Goal: Find specific page/section: Find specific page/section

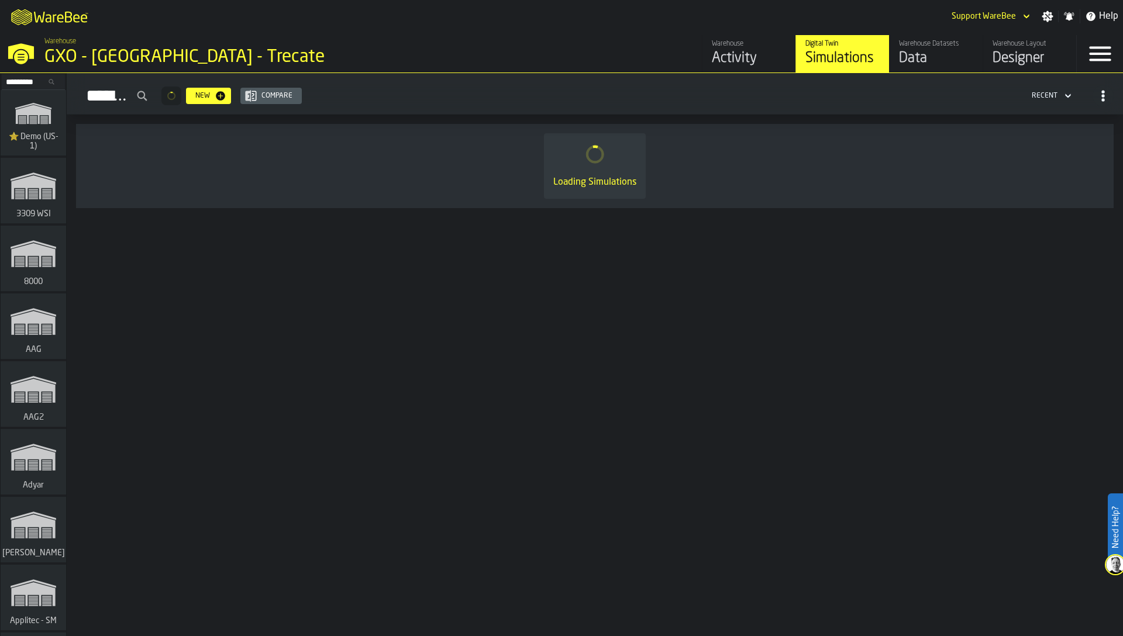
click at [26, 78] on input "Search..." at bounding box center [33, 81] width 61 height 13
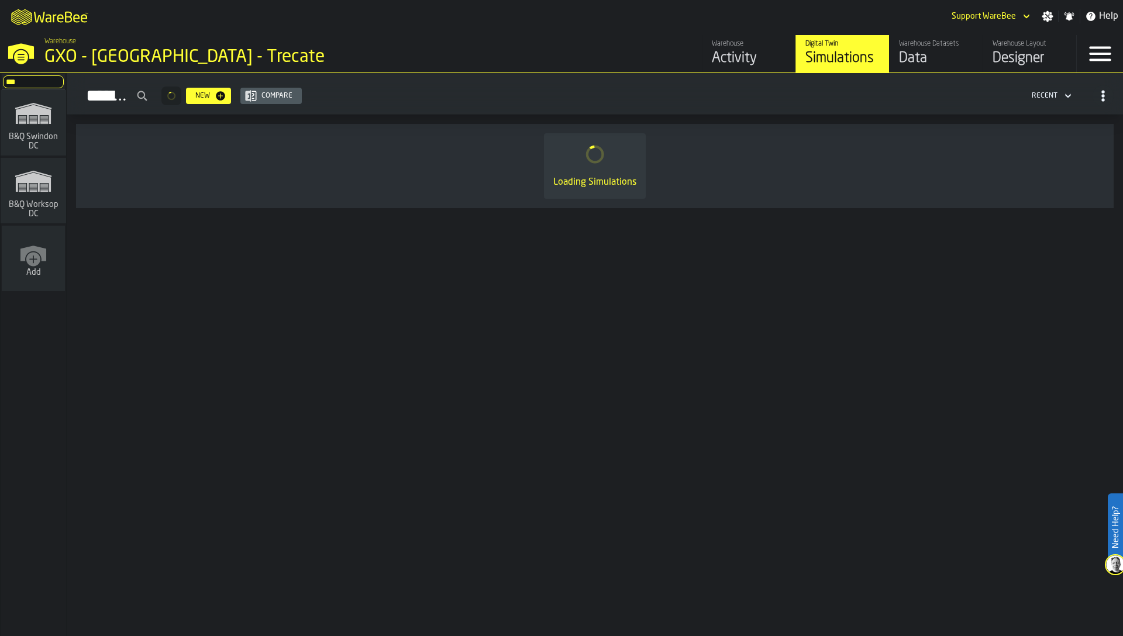
type input "***"
click at [30, 179] on polygon "link-to-/wh/i/15c7d959-c638-4b83-a22d-531b306f71a1/simulations" at bounding box center [33, 182] width 35 height 19
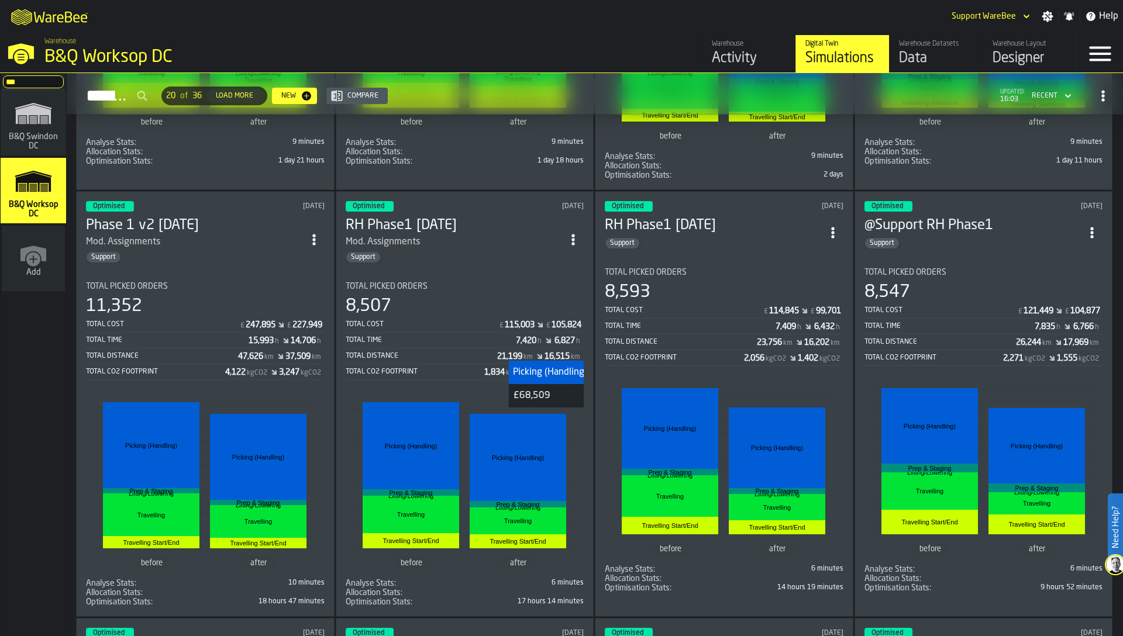
scroll to position [792, 0]
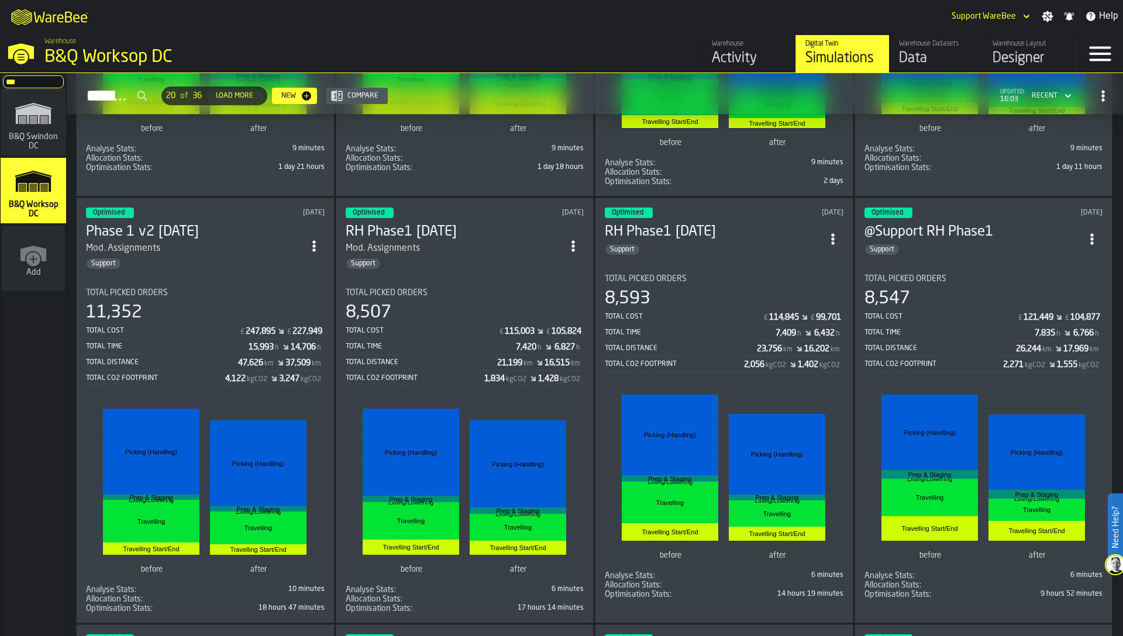
click at [269, 318] on div "11,352" at bounding box center [205, 312] width 239 height 21
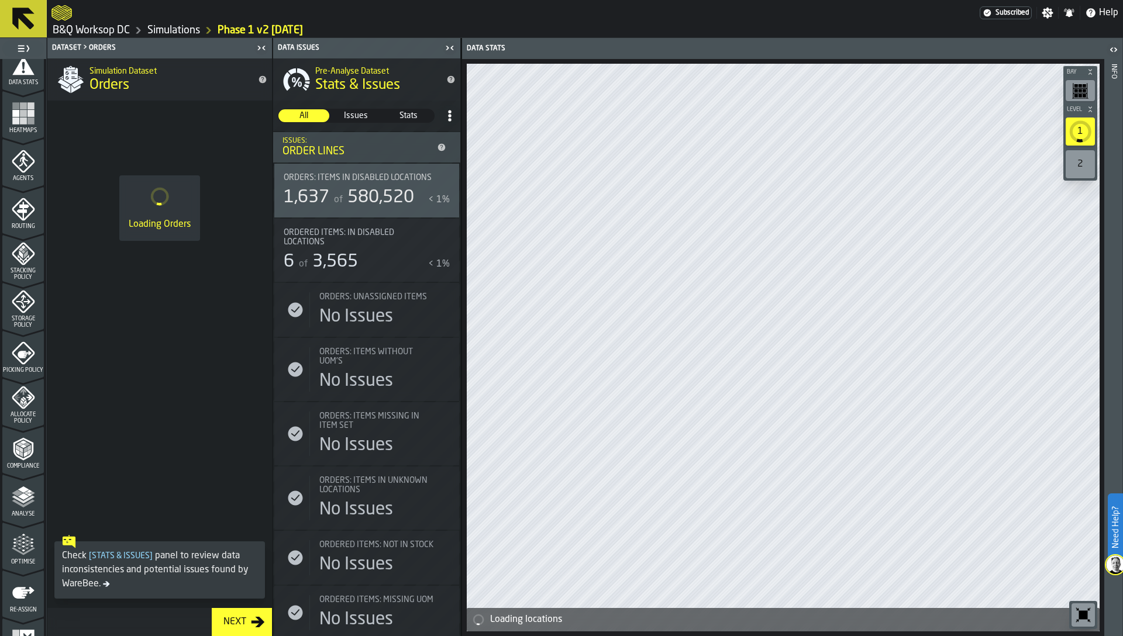
scroll to position [267, 0]
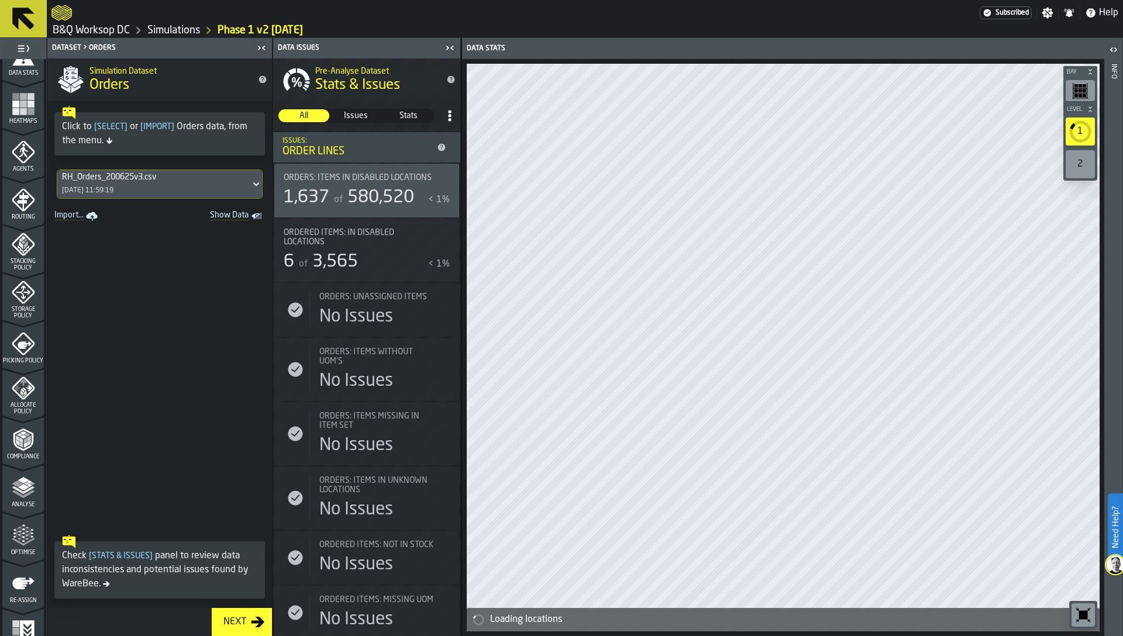
click at [22, 484] on icon "menu Analyse" at bounding box center [23, 487] width 23 height 23
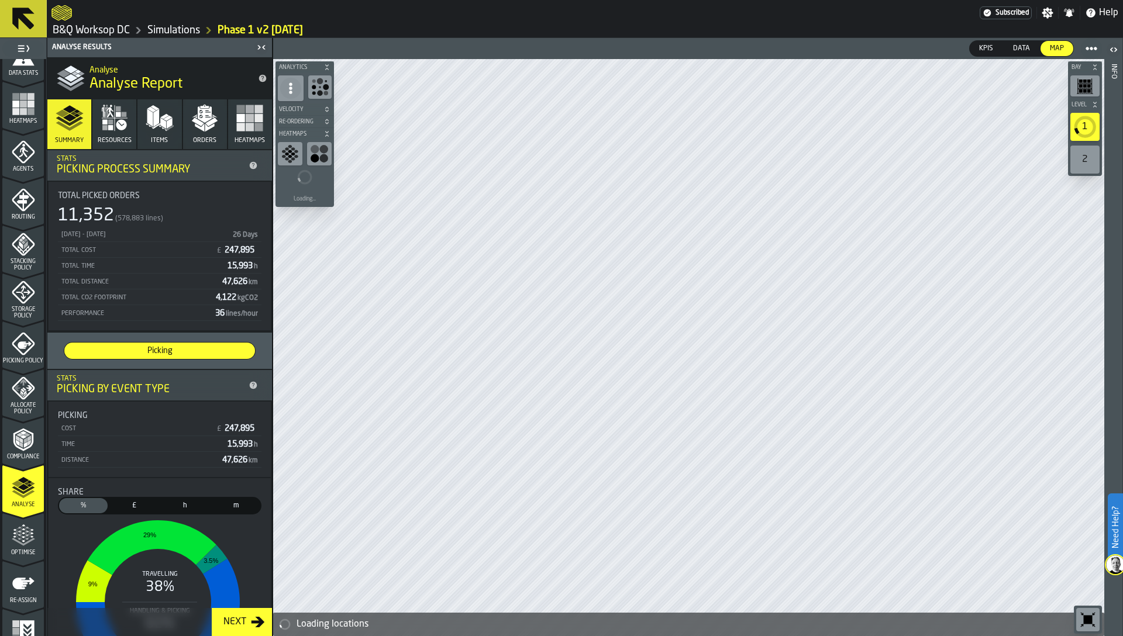
click at [22, 537] on icon "menu Optimise" at bounding box center [23, 535] width 23 height 23
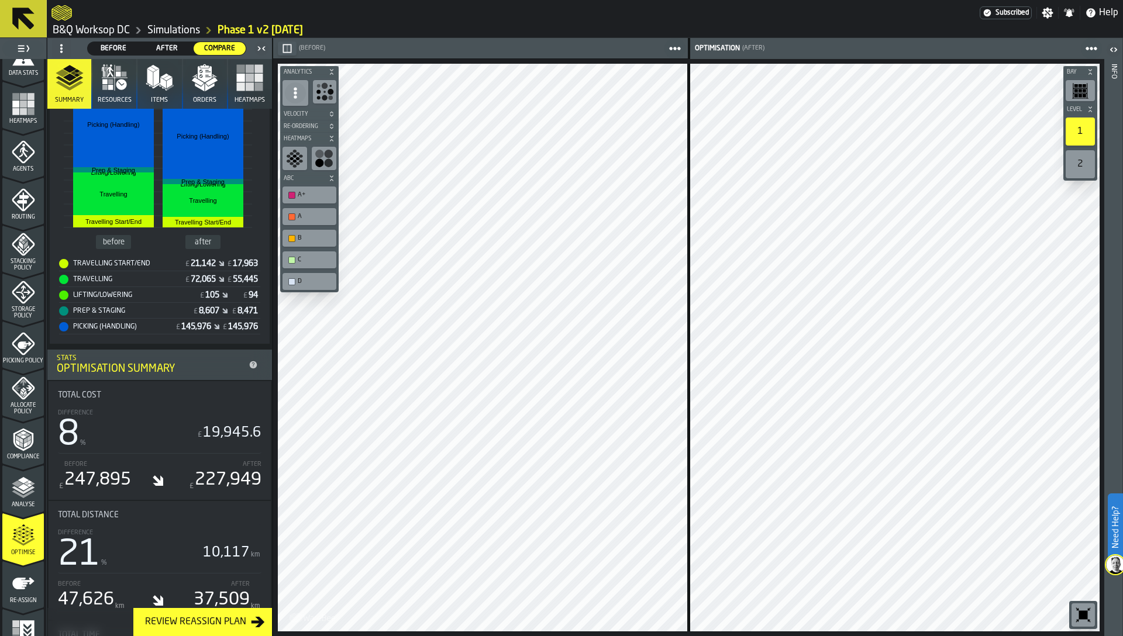
scroll to position [286, 0]
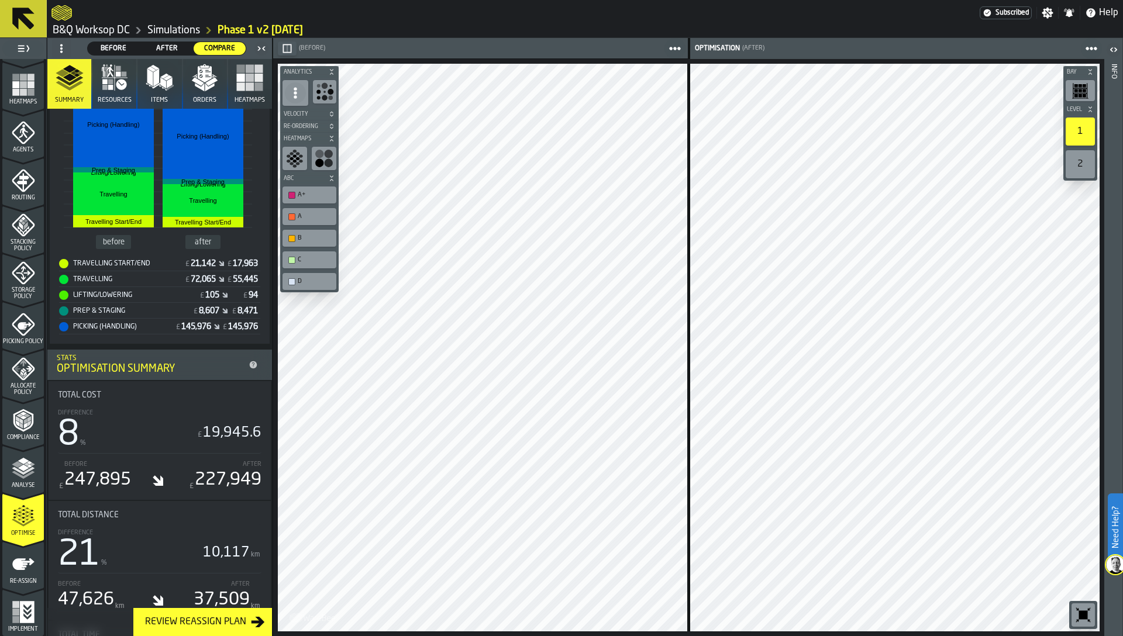
click at [20, 568] on icon "menu Re-assign" at bounding box center [23, 564] width 22 height 12
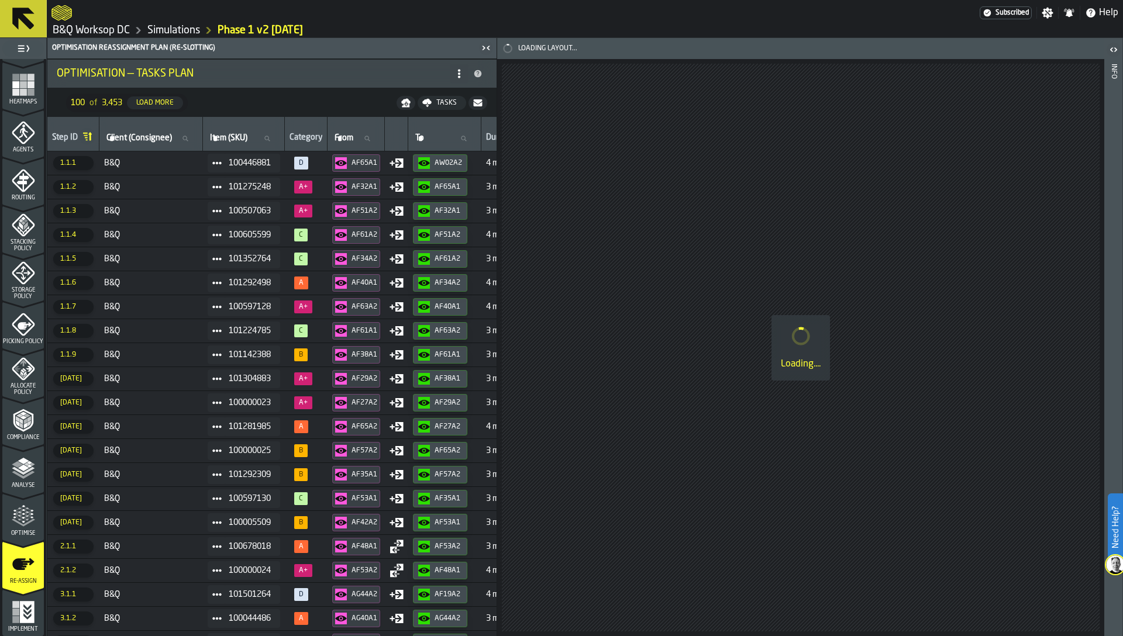
click at [16, 522] on icon "menu Optimise" at bounding box center [23, 523] width 23 height 8
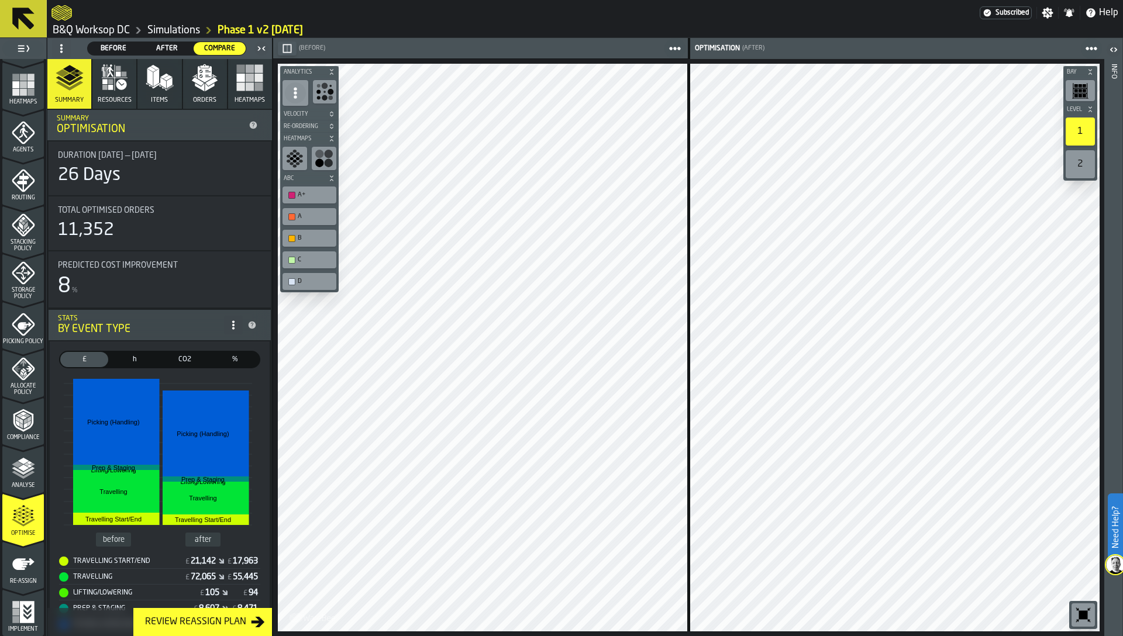
click at [169, 27] on link "Simulations" at bounding box center [173, 30] width 53 height 13
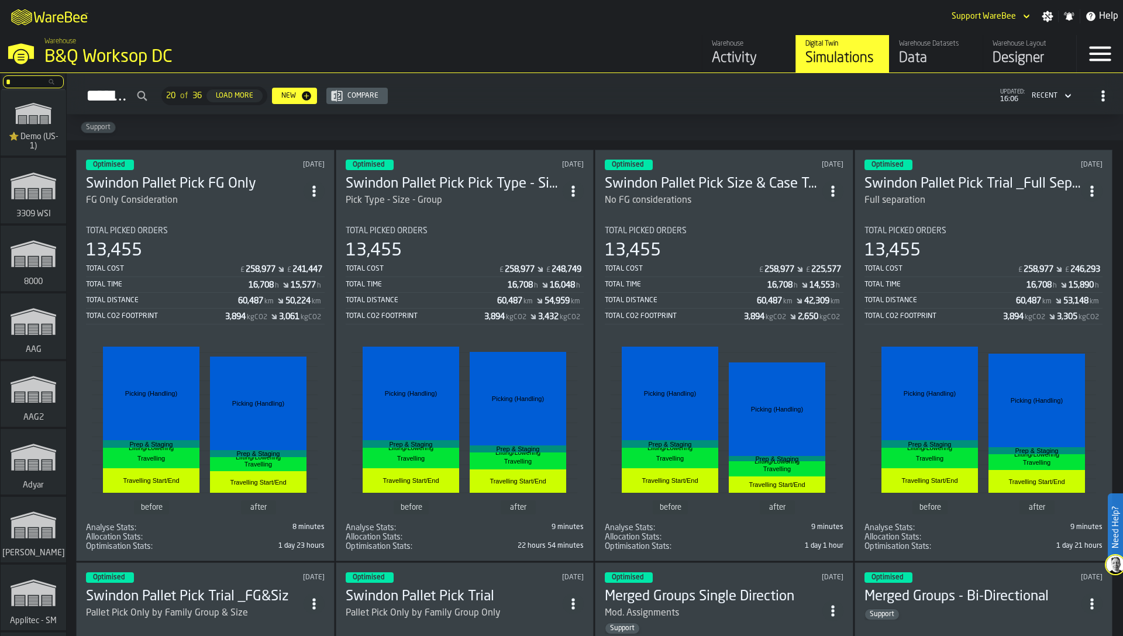
click at [31, 81] on input "*" at bounding box center [33, 81] width 61 height 13
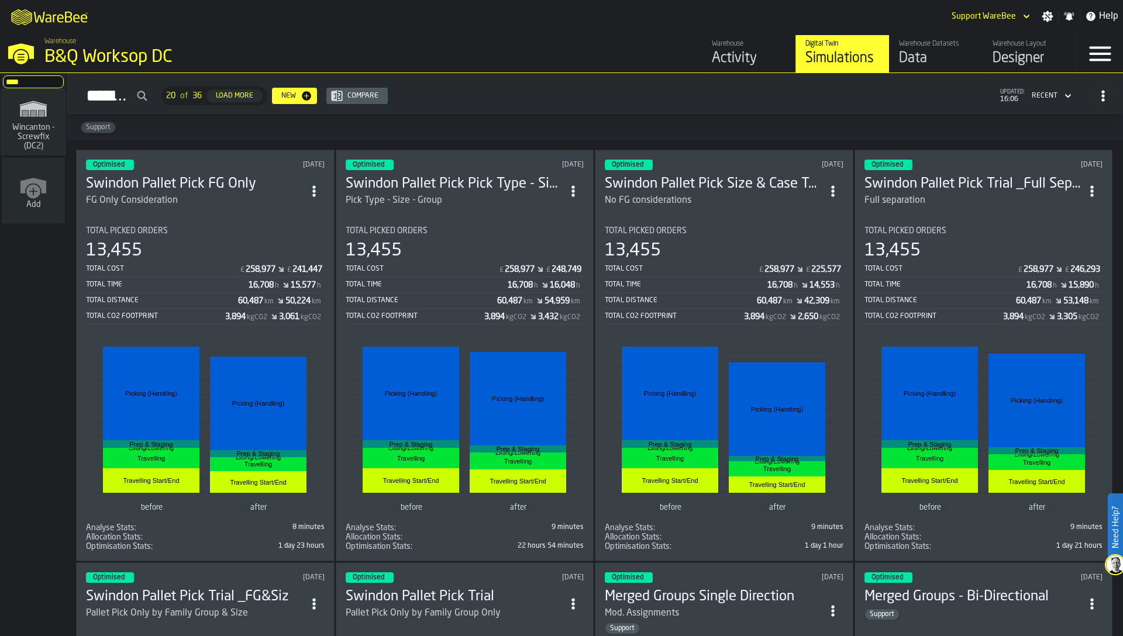
type input "****"
click at [32, 128] on span "Wincanton - Screwfix (DC2)" at bounding box center [33, 137] width 56 height 28
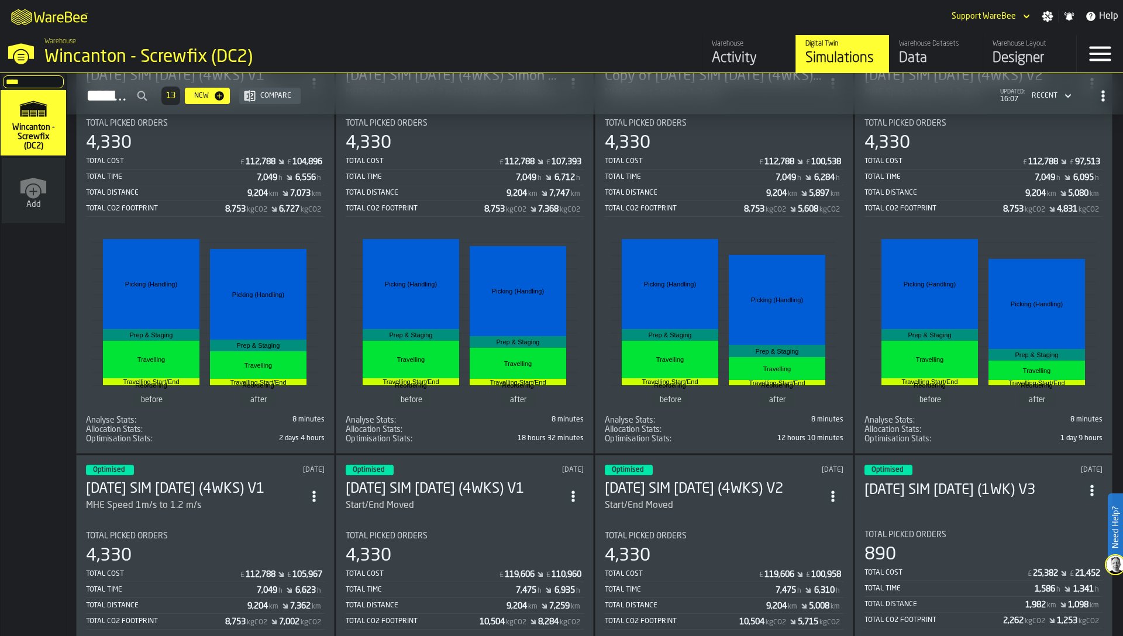
scroll to position [484, 0]
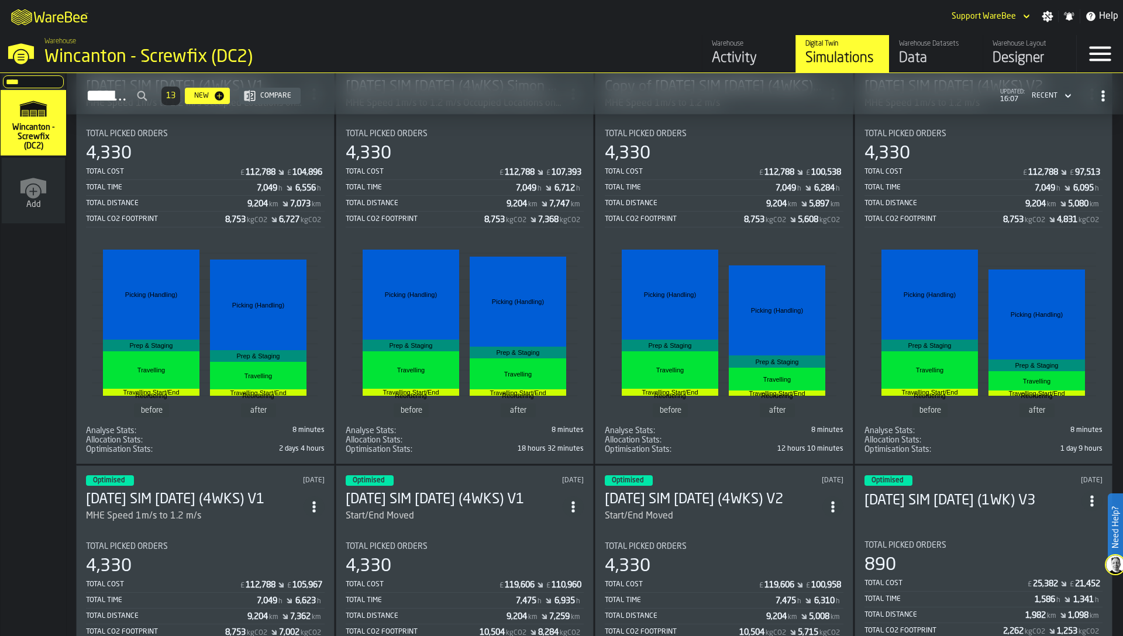
click at [205, 318] on rect "stat-" at bounding box center [205, 331] width 226 height 175
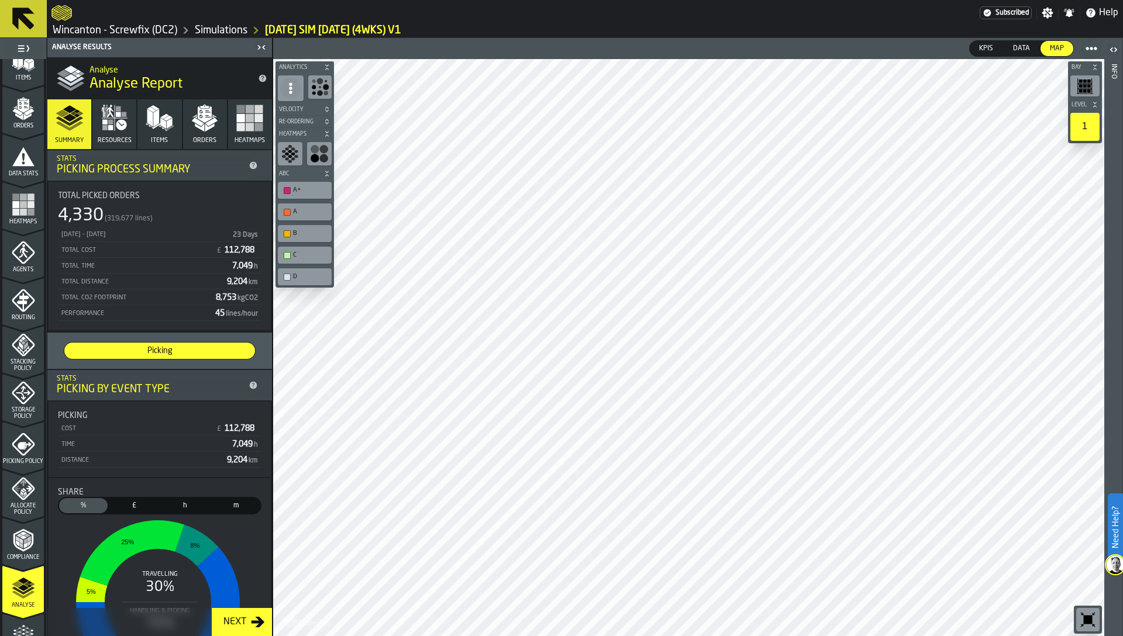
scroll to position [286, 0]
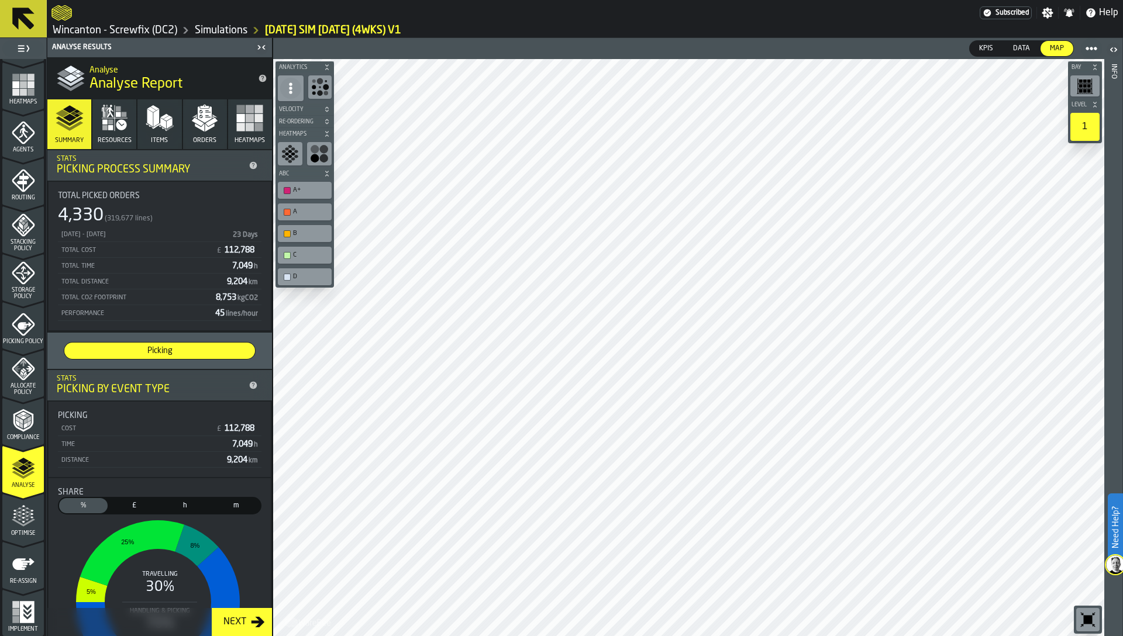
drag, startPoint x: 24, startPoint y: 587, endPoint x: 19, endPoint y: 517, distance: 69.7
click at [19, 519] on ul "1 Start 1.1 Layout 1.2 Assignment 1.3 Items 1.4 Orders 1.5 Data Stats 1.6 Heatm…" at bounding box center [23, 204] width 46 height 863
click at [19, 517] on icon "menu Optimise" at bounding box center [23, 516] width 23 height 23
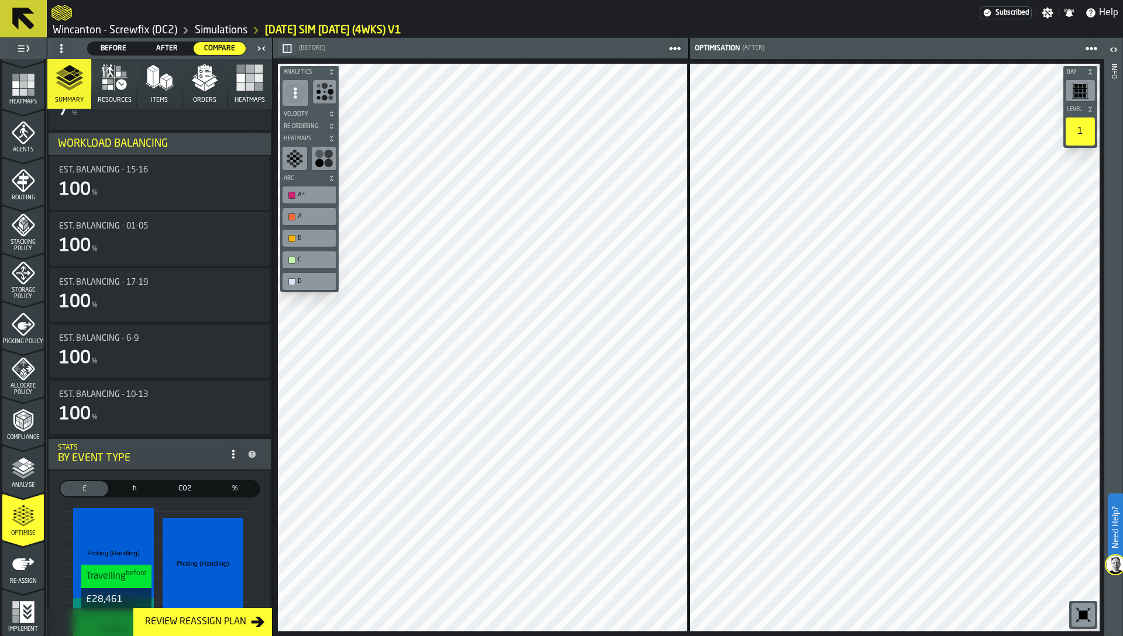
scroll to position [0, 0]
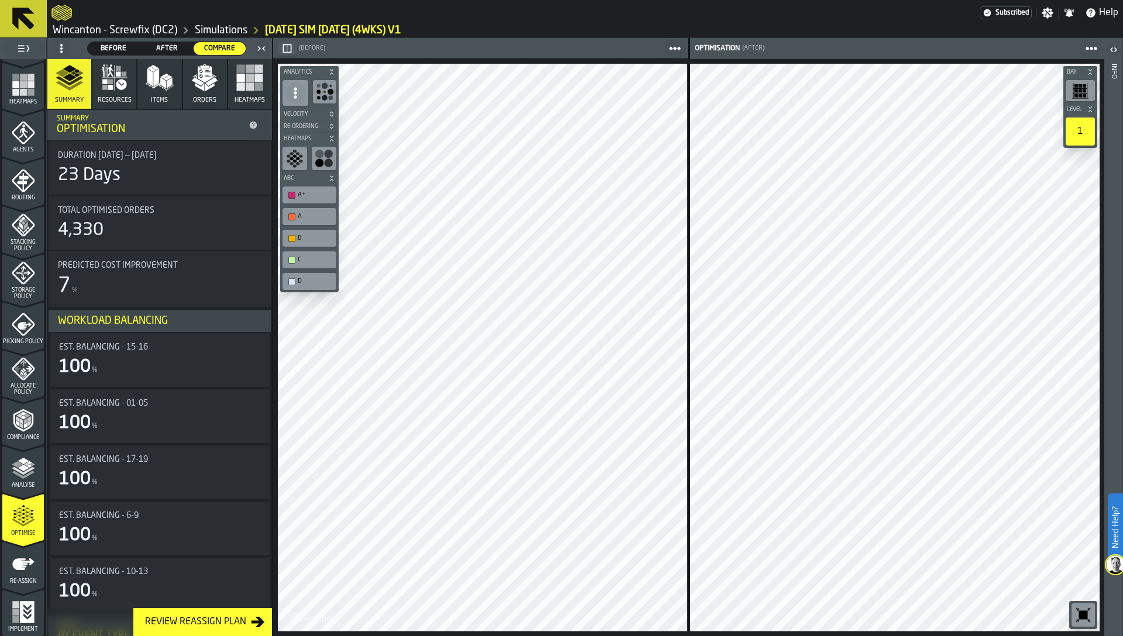
click at [105, 182] on div "23 Days" at bounding box center [89, 175] width 63 height 21
